Goal: Information Seeking & Learning: Understand process/instructions

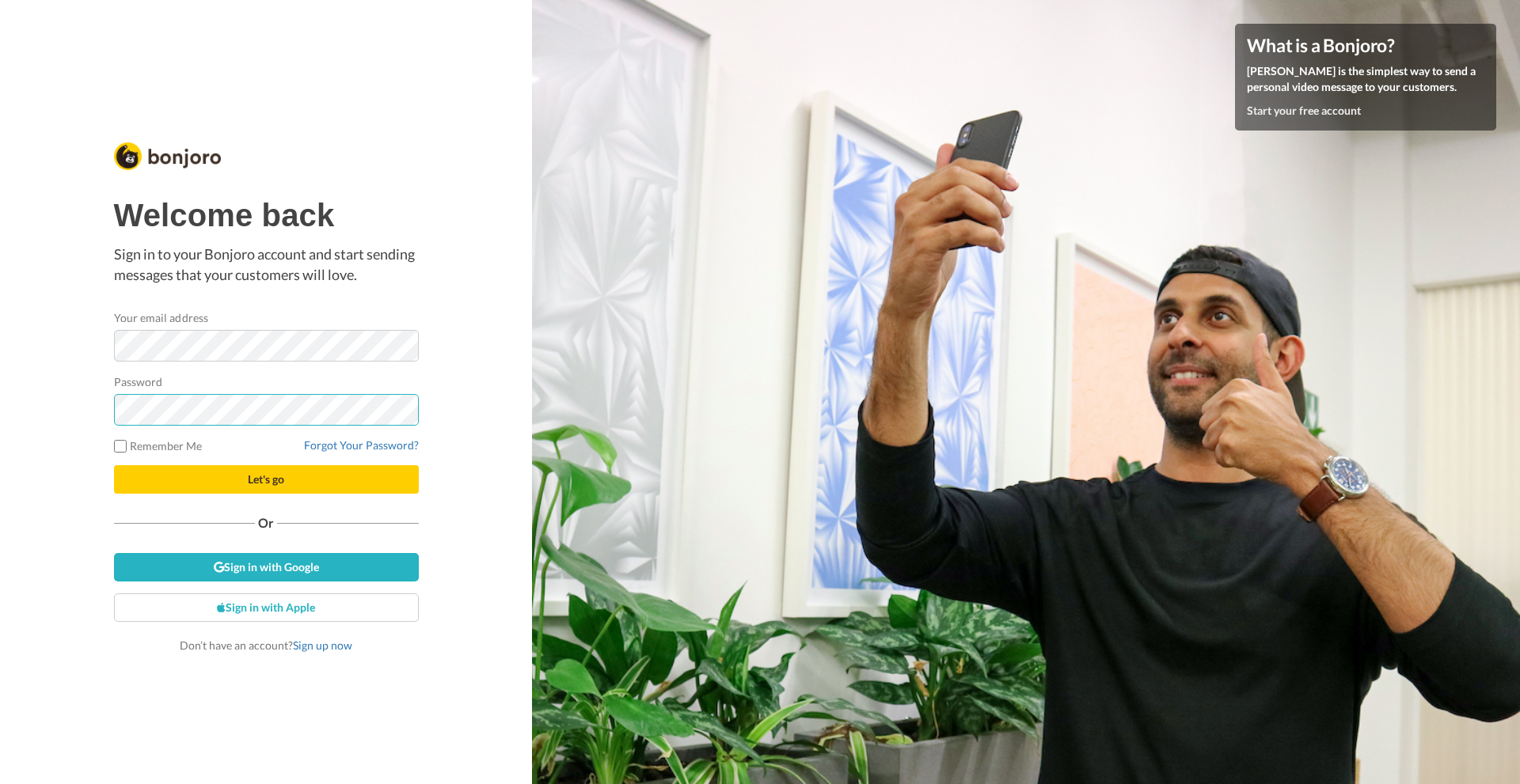
click at [114, 465] on button "Let's go" at bounding box center [266, 479] width 305 height 28
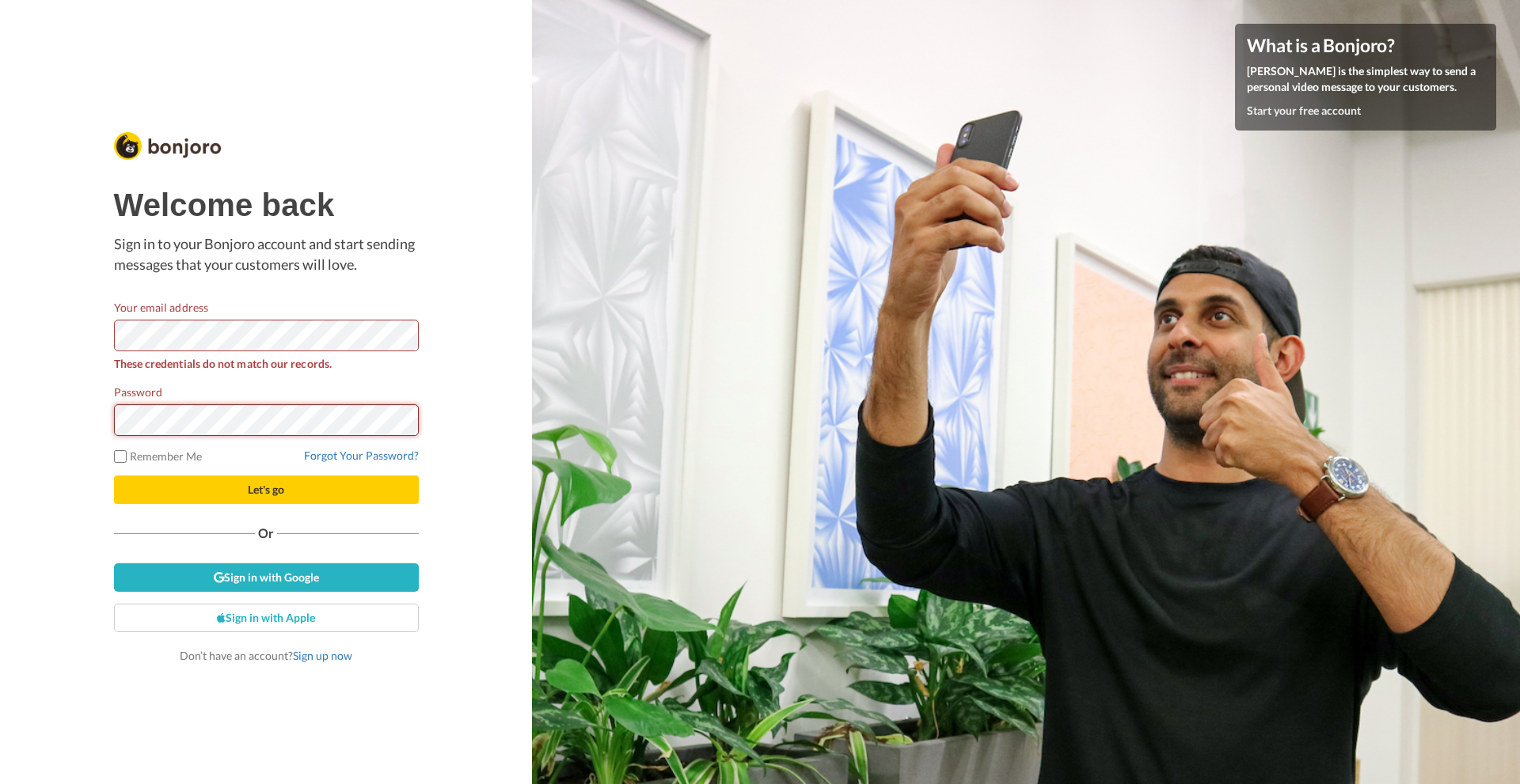
click at [114, 476] on button "Let's go" at bounding box center [266, 490] width 305 height 28
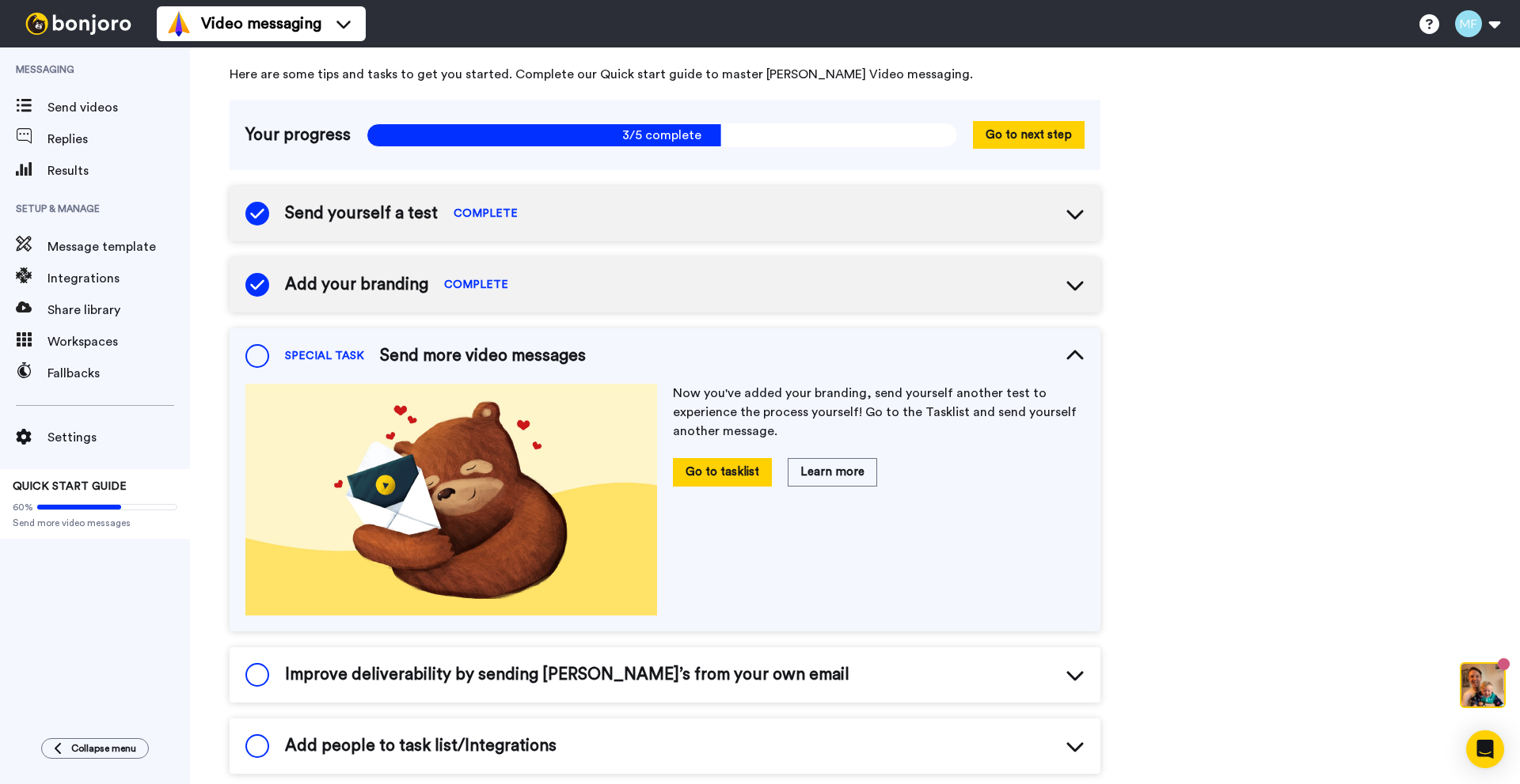
click at [350, 215] on span "Send yourself a test" at bounding box center [361, 214] width 153 height 23
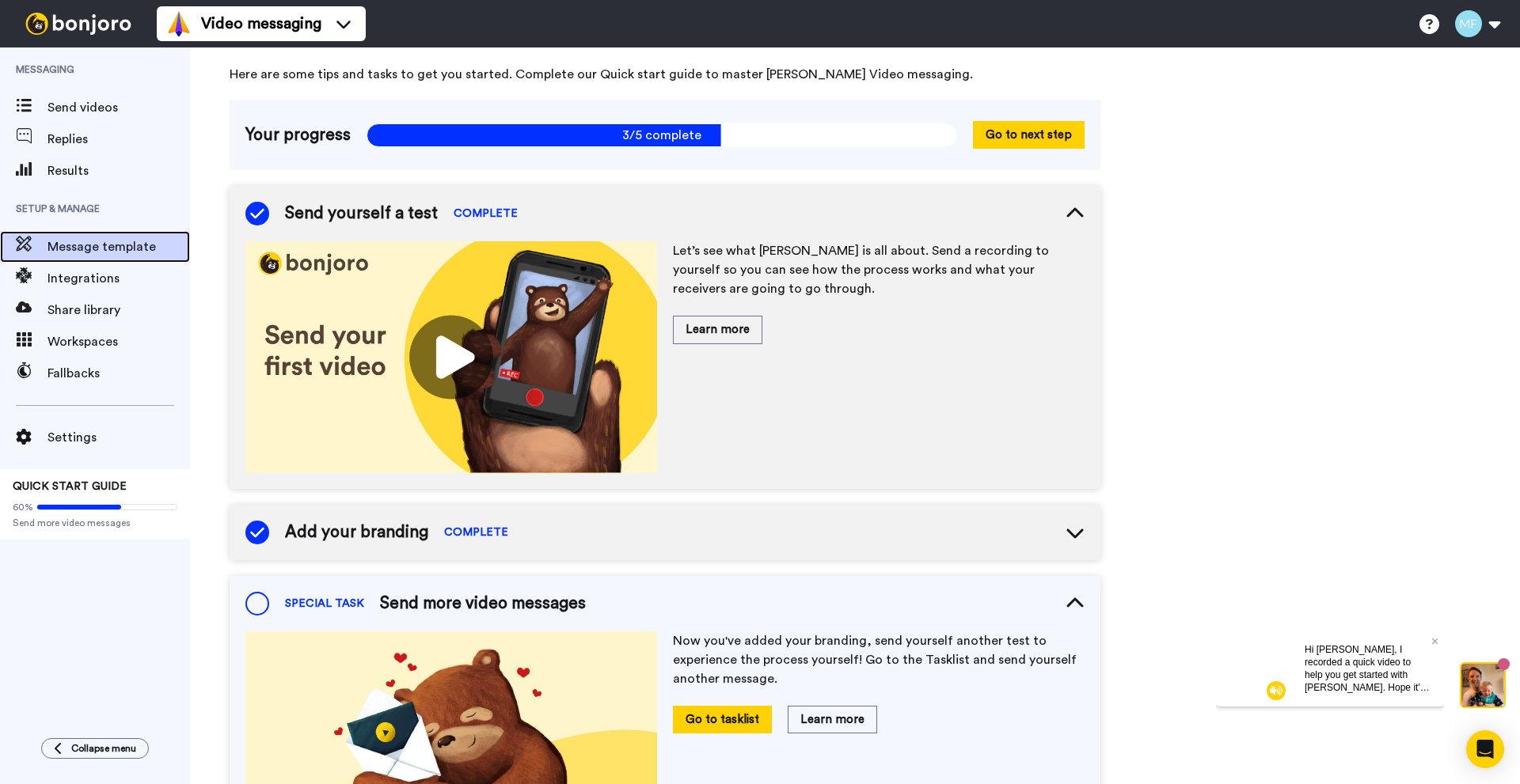
click at [85, 247] on span "Message template" at bounding box center [119, 247] width 143 height 19
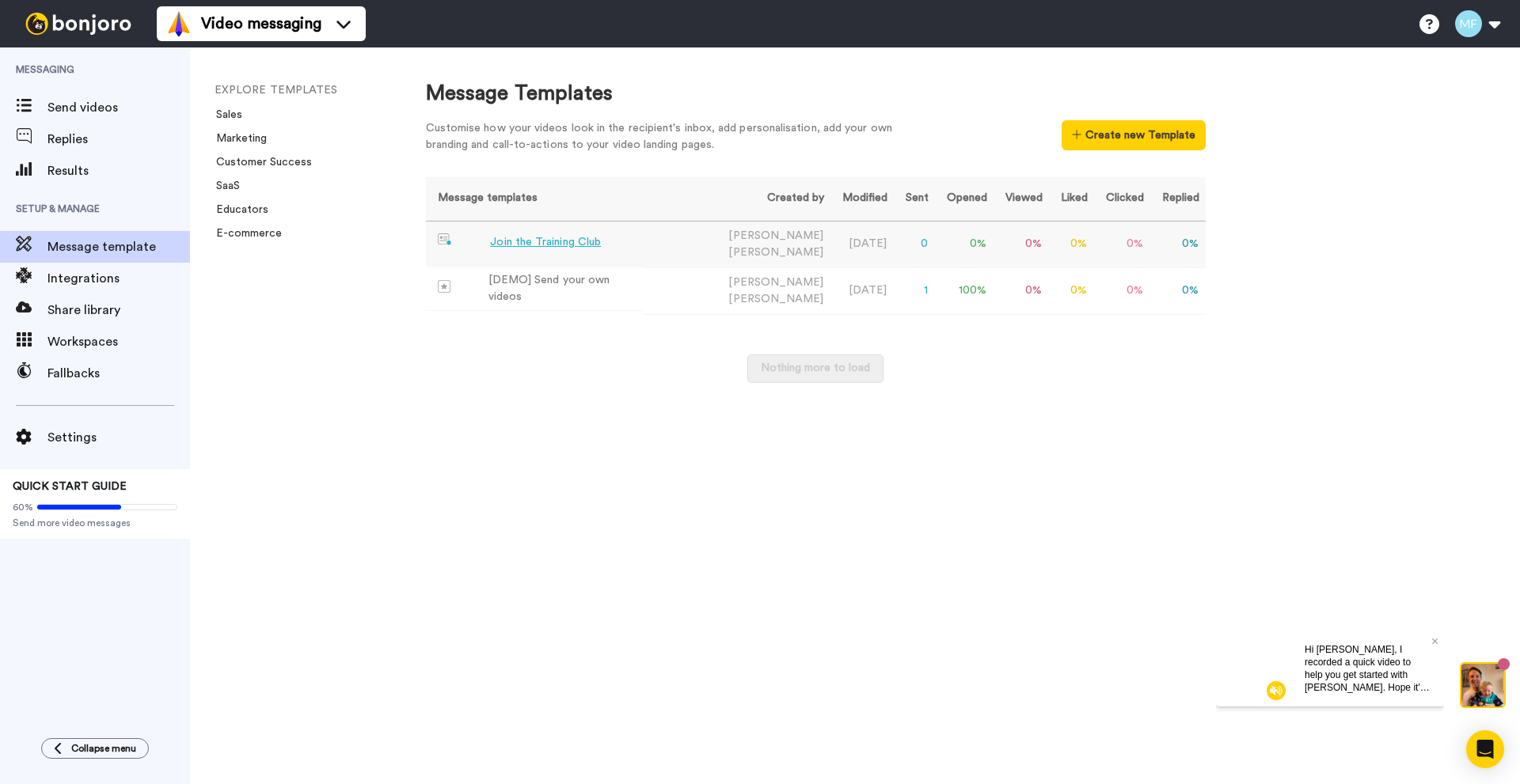
click at [584, 246] on div "Join the Training Club" at bounding box center [545, 242] width 111 height 17
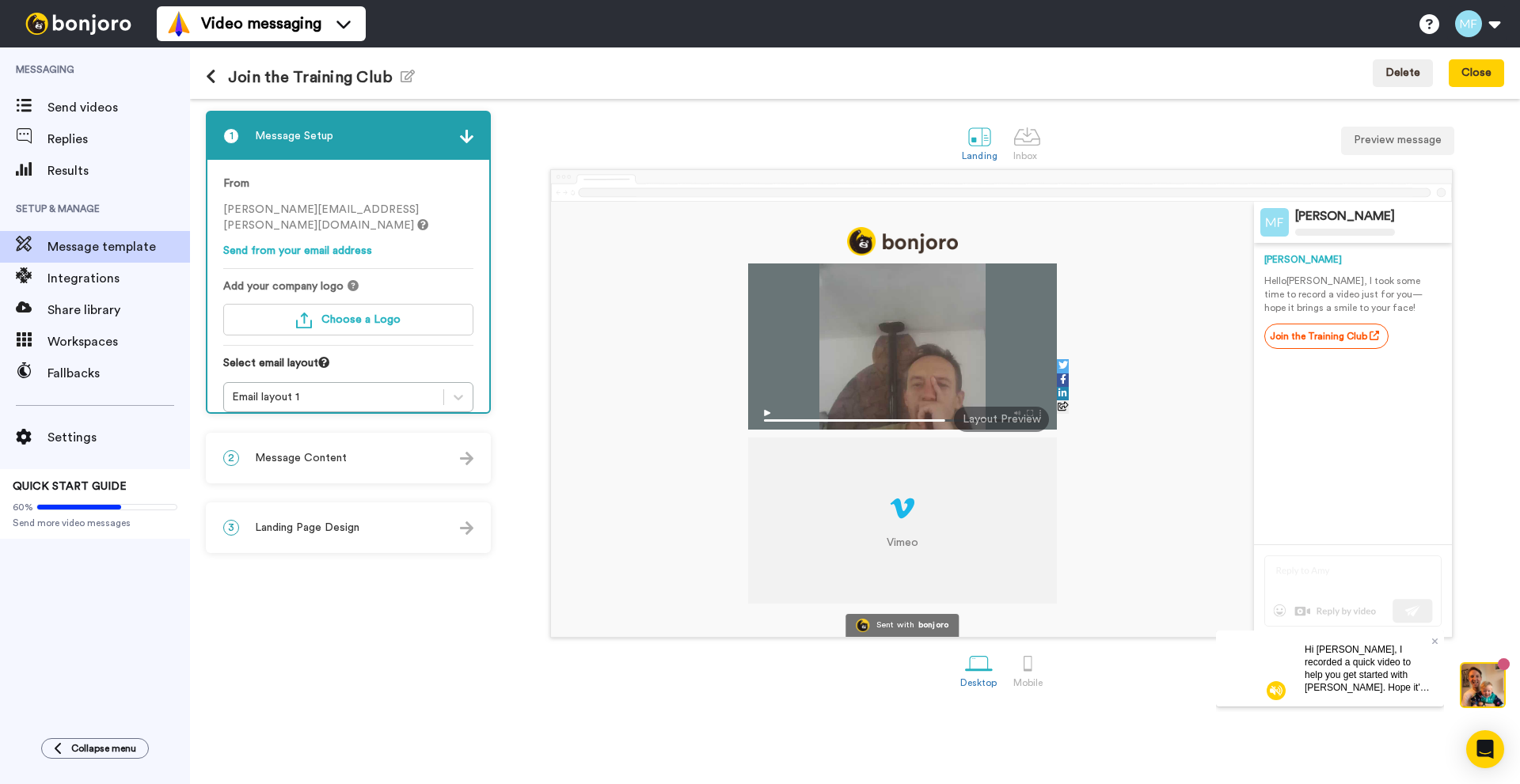
click at [340, 454] on span "Message Content" at bounding box center [300, 459] width 92 height 16
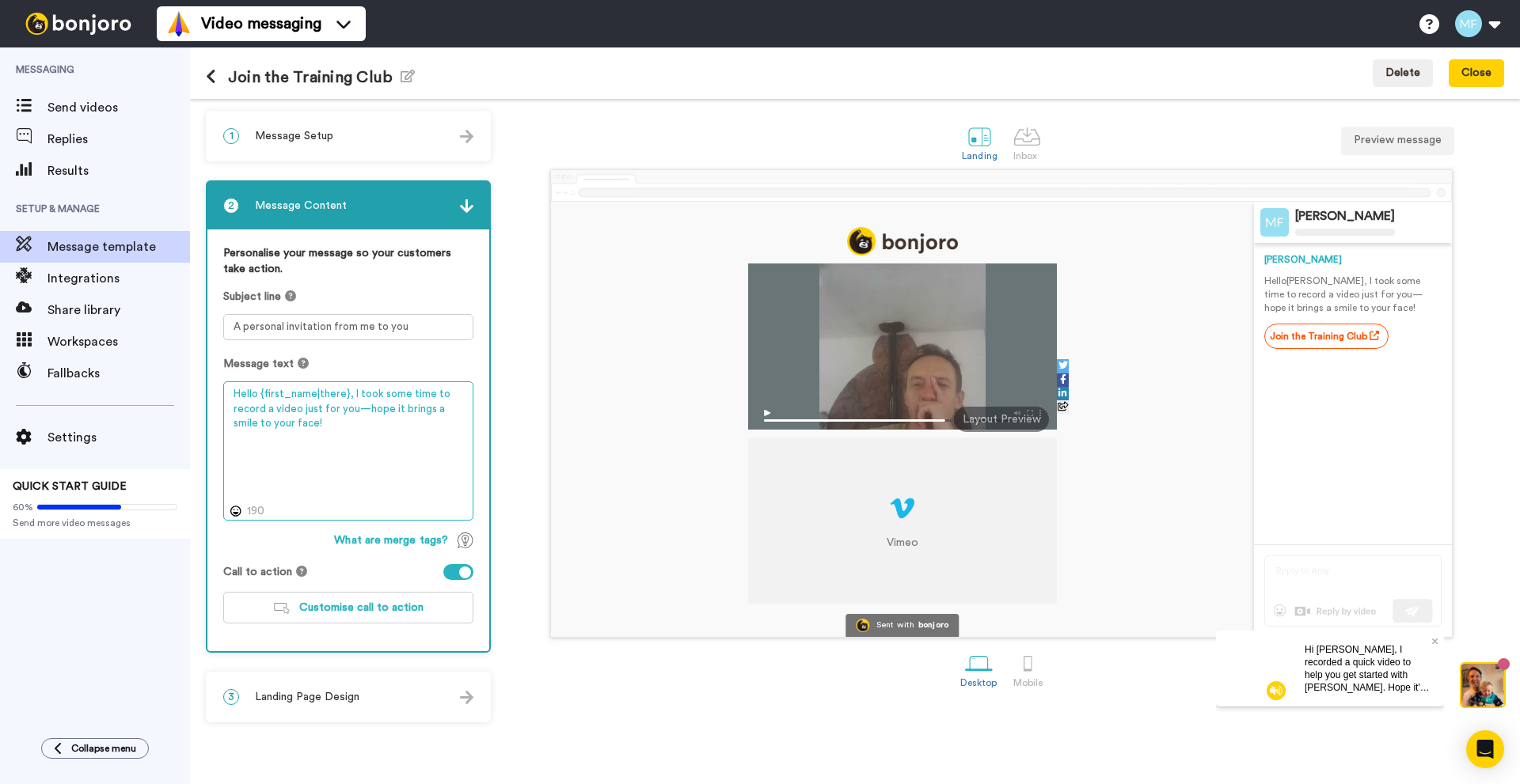
drag, startPoint x: 354, startPoint y: 423, endPoint x: 225, endPoint y: 399, distance: 131.2
click at [225, 399] on textarea "Hello {first_name|there}, I took some time to record a video just for you—hope …" at bounding box center [348, 451] width 250 height 139
